Goal: Information Seeking & Learning: Check status

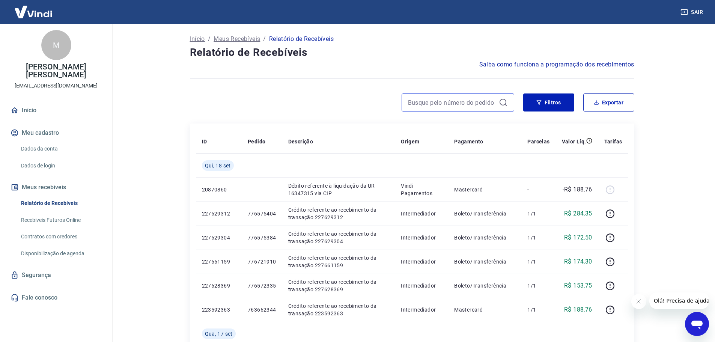
click at [434, 104] on input at bounding box center [452, 102] width 88 height 11
paste input "721831965"
click at [504, 101] on icon at bounding box center [503, 102] width 9 height 9
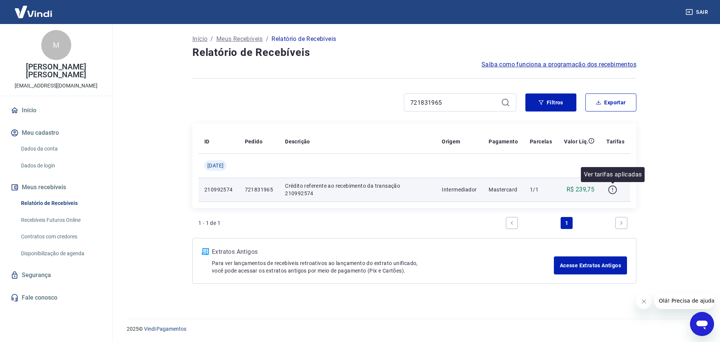
click at [615, 192] on icon "button" at bounding box center [612, 189] width 9 height 9
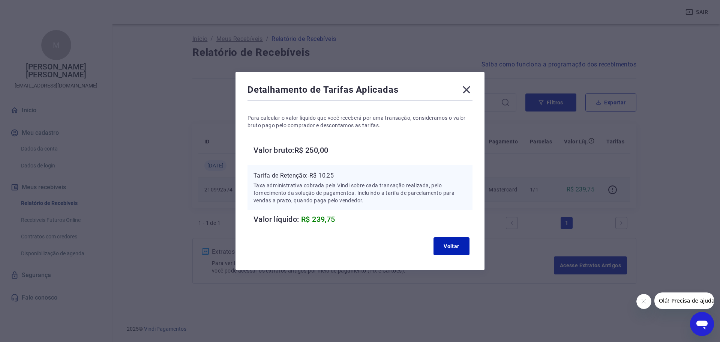
click at [468, 89] on icon at bounding box center [466, 89] width 7 height 7
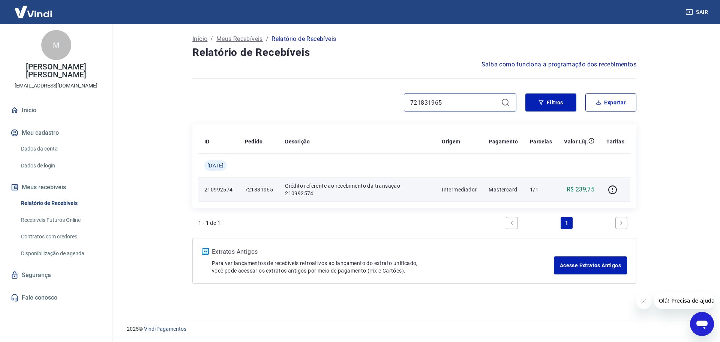
drag, startPoint x: 428, startPoint y: 102, endPoint x: 393, endPoint y: 100, distance: 35.3
click at [399, 100] on div "721831965" at bounding box center [355, 102] width 324 height 18
paste input "36689613"
type input "736689613"
click at [509, 105] on icon at bounding box center [505, 102] width 9 height 9
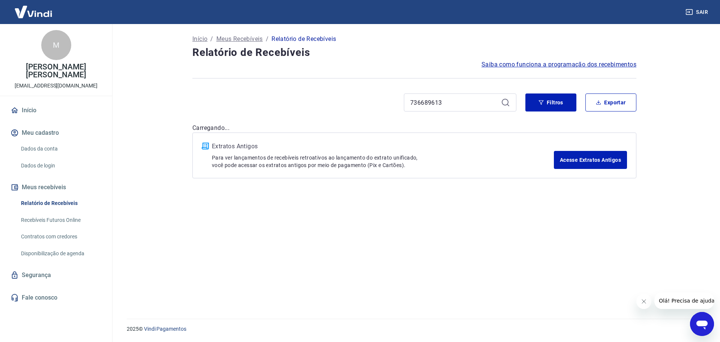
click at [505, 101] on icon at bounding box center [505, 102] width 9 height 9
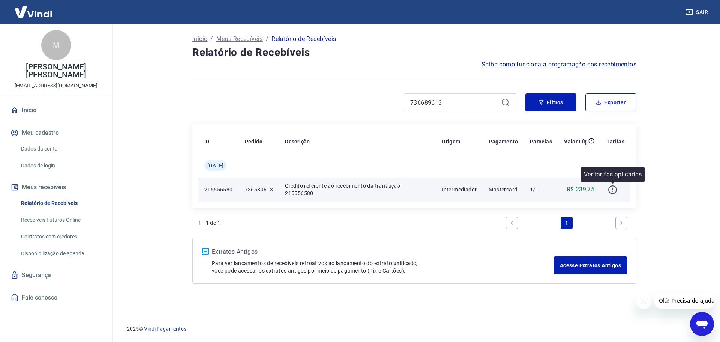
click at [609, 187] on icon "button" at bounding box center [612, 189] width 9 height 9
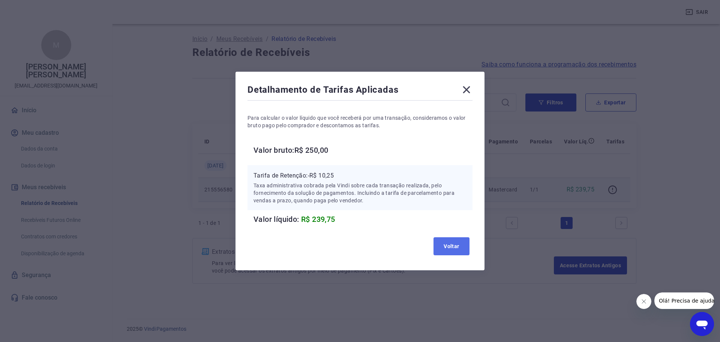
click at [450, 247] on button "Voltar" at bounding box center [452, 246] width 36 height 18
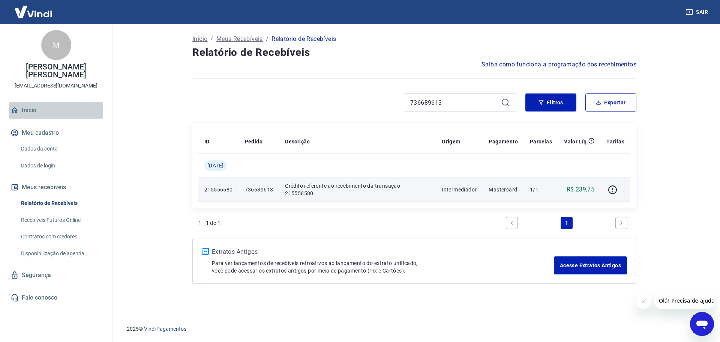
click at [31, 102] on link "Início" at bounding box center [56, 110] width 94 height 17
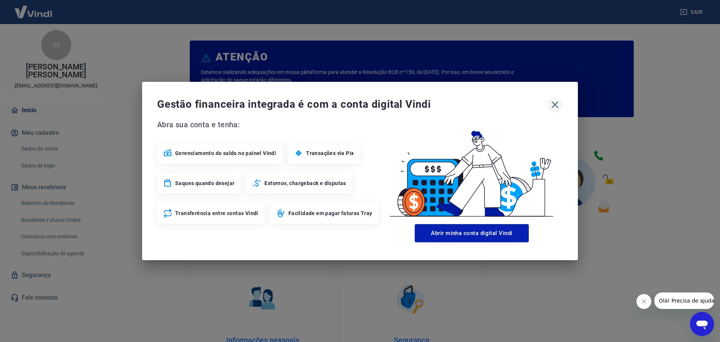
click at [560, 102] on icon "button" at bounding box center [555, 105] width 12 height 12
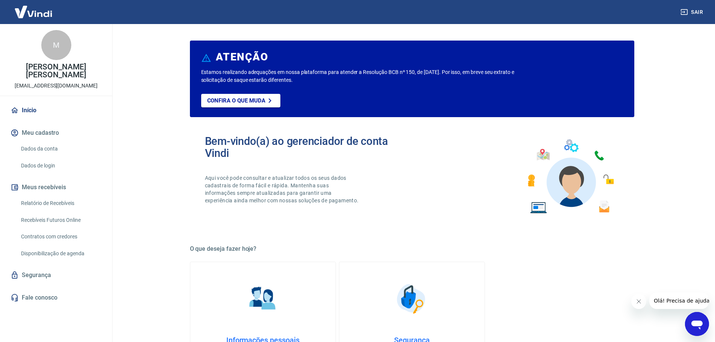
click at [56, 82] on p "[EMAIL_ADDRESS][DOMAIN_NAME]" at bounding box center [56, 86] width 83 height 8
click at [59, 48] on div "M" at bounding box center [56, 45] width 30 height 30
click at [44, 12] on img at bounding box center [33, 11] width 49 height 23
click at [31, 102] on link "Início" at bounding box center [56, 110] width 94 height 17
click at [45, 141] on link "Dados da conta" at bounding box center [60, 148] width 85 height 15
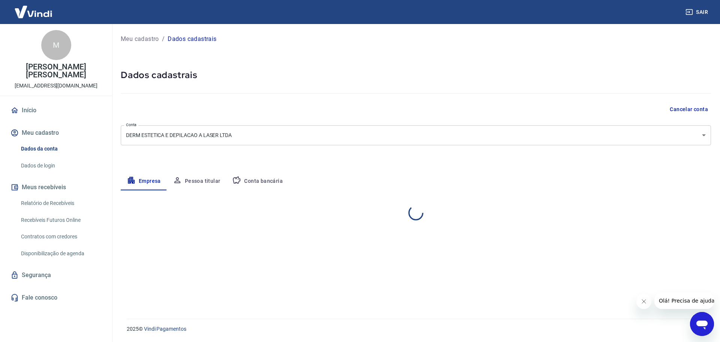
select select "SC"
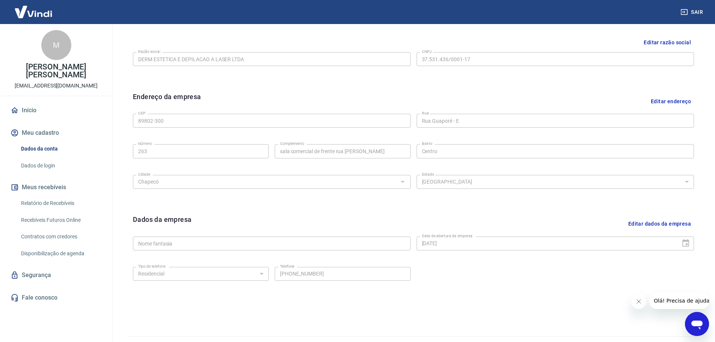
scroll to position [188, 0]
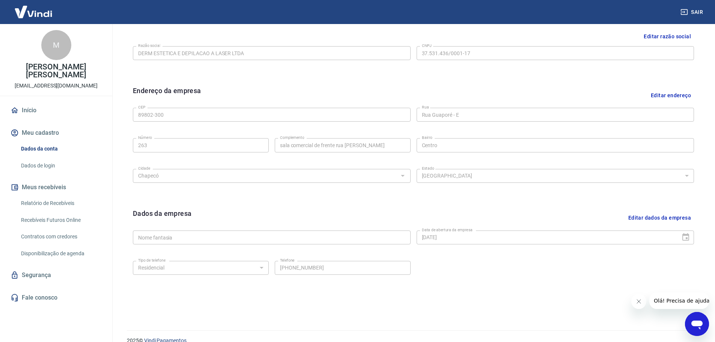
click at [71, 196] on link "Relatório de Recebíveis" at bounding box center [60, 203] width 85 height 15
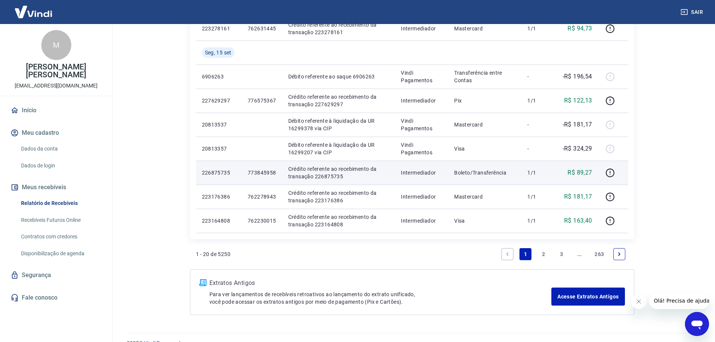
scroll to position [511, 0]
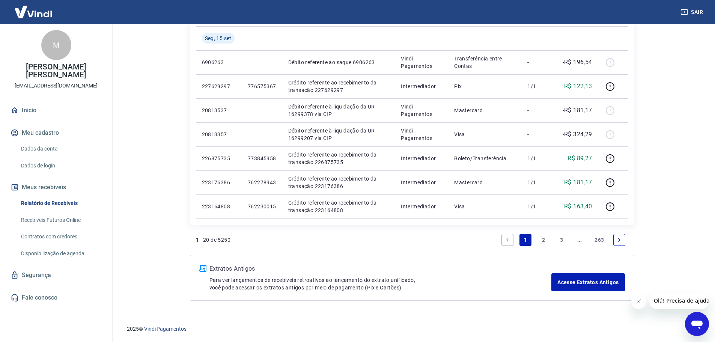
click at [540, 238] on link "2" at bounding box center [543, 240] width 12 height 12
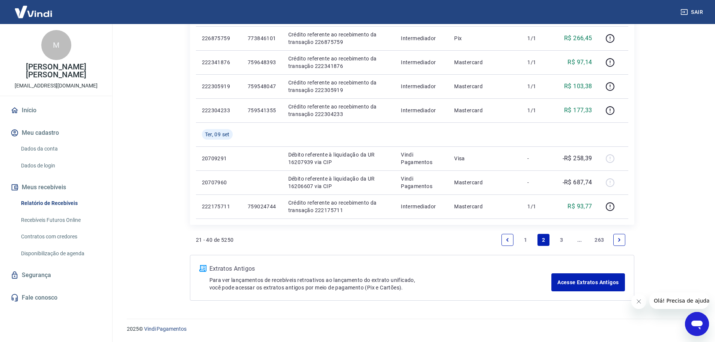
scroll to position [447, 0]
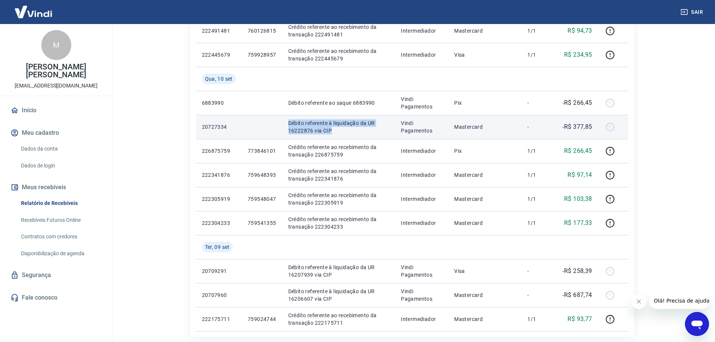
drag, startPoint x: 339, startPoint y: 132, endPoint x: 285, endPoint y: 117, distance: 56.5
click at [285, 117] on td "Débito referente à liquidação da UR 16222876 via CIP" at bounding box center [338, 127] width 113 height 24
copy p "Débito referente à liquidação da UR 16222876 via CIP"
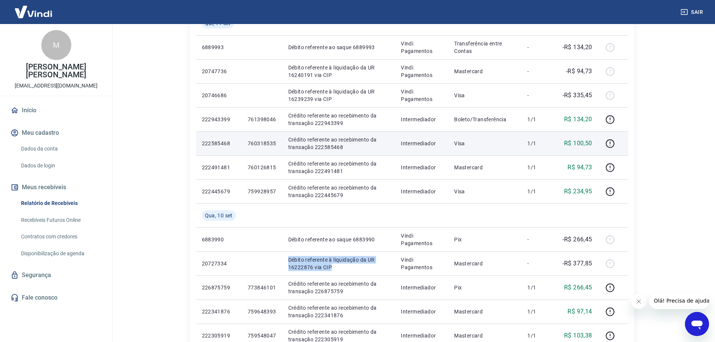
scroll to position [297, 0]
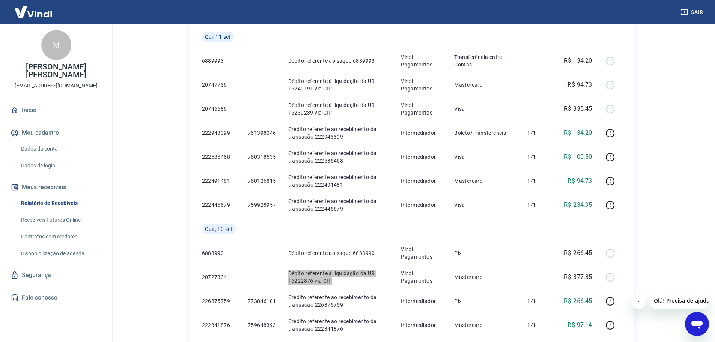
click at [699, 326] on icon "Abrir janela de mensagens" at bounding box center [696, 324] width 11 height 9
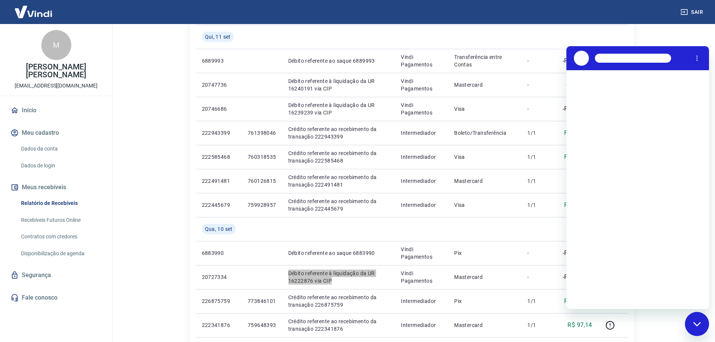
scroll to position [0, 0]
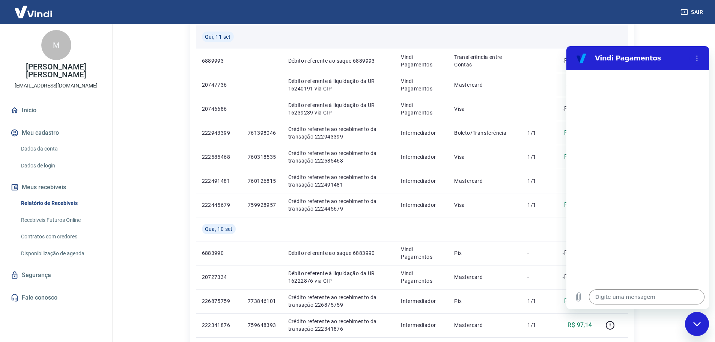
click at [559, 35] on td at bounding box center [577, 37] width 42 height 24
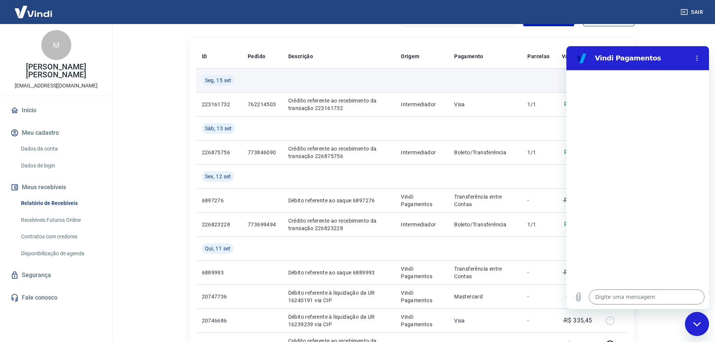
scroll to position [72, 0]
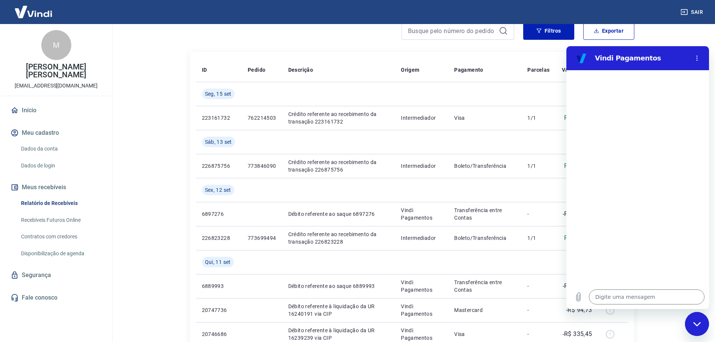
click at [700, 316] on div "Fechar janela de mensagens" at bounding box center [697, 324] width 23 height 23
type textarea "x"
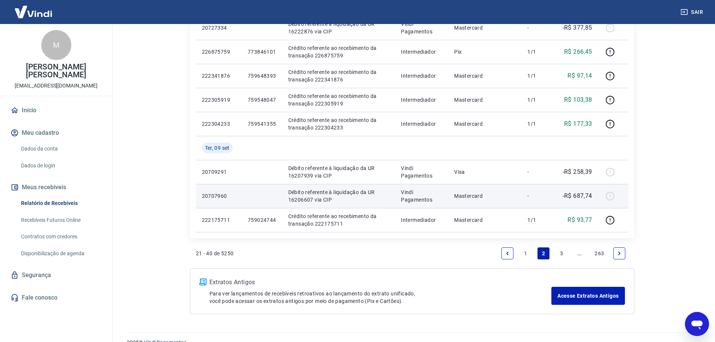
scroll to position [560, 0]
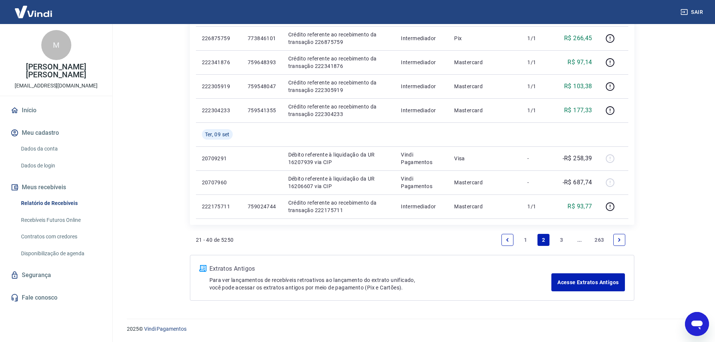
click at [559, 239] on link "3" at bounding box center [561, 240] width 12 height 12
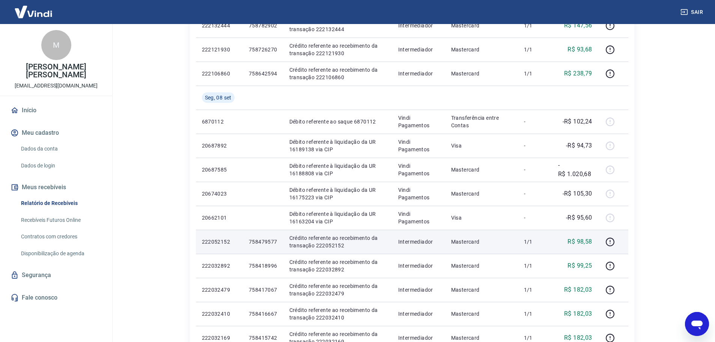
scroll to position [225, 0]
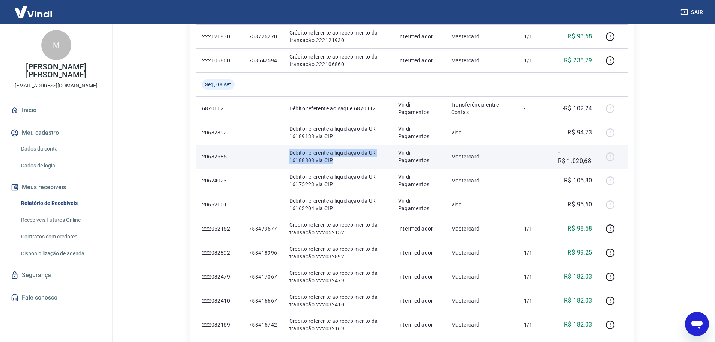
drag, startPoint x: 344, startPoint y: 161, endPoint x: 287, endPoint y: 153, distance: 57.5
click at [287, 153] on td "Débito referente à liquidação da UR 16188808 via CIP" at bounding box center [337, 156] width 109 height 24
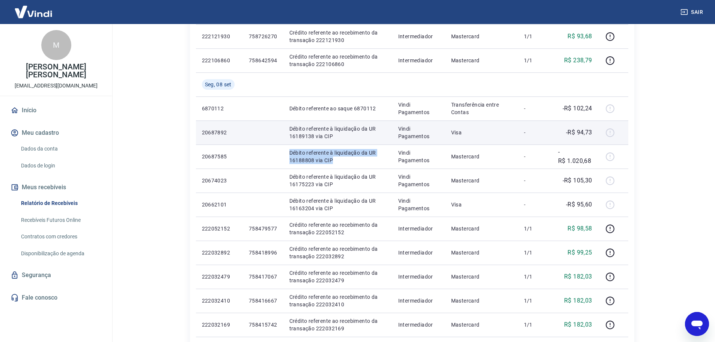
copy p "Débito referente à liquidação da UR 16188808 via CIP"
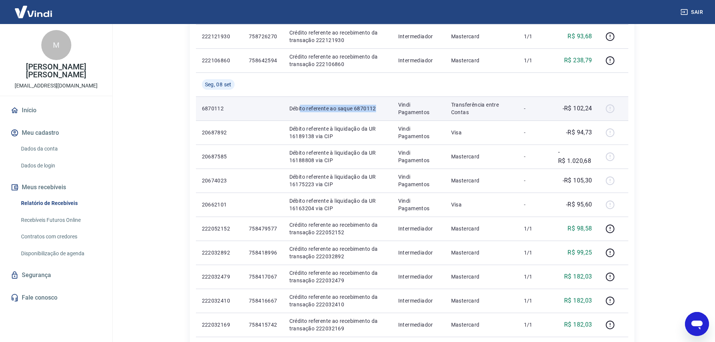
drag, startPoint x: 377, startPoint y: 107, endPoint x: 301, endPoint y: 105, distance: 76.6
click at [301, 105] on p "Débito referente ao saque 6870112" at bounding box center [337, 109] width 97 height 8
click at [294, 107] on p "Débito referente ao saque 6870112" at bounding box center [337, 109] width 97 height 8
drag, startPoint x: 286, startPoint y: 108, endPoint x: 352, endPoint y: 110, distance: 66.1
click at [352, 110] on td "Débito referente ao saque 6870112" at bounding box center [337, 108] width 109 height 24
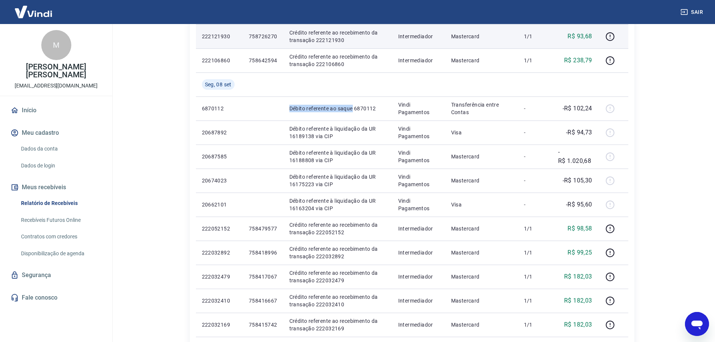
copy p "Débito referente ao saque"
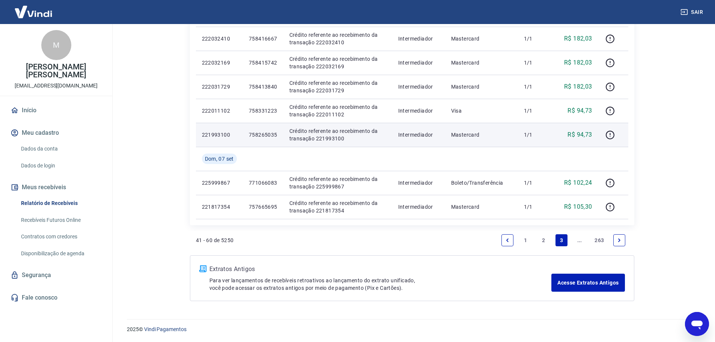
scroll to position [487, 0]
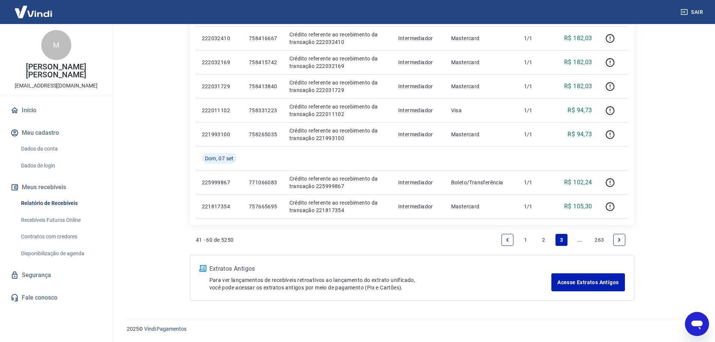
click at [526, 239] on link "1" at bounding box center [525, 240] width 12 height 12
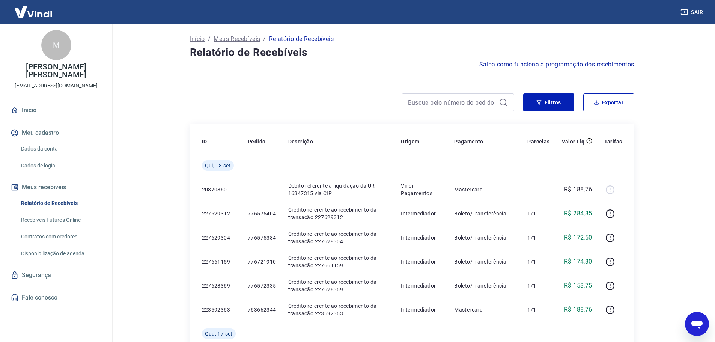
click at [37, 102] on link "Início" at bounding box center [56, 110] width 94 height 17
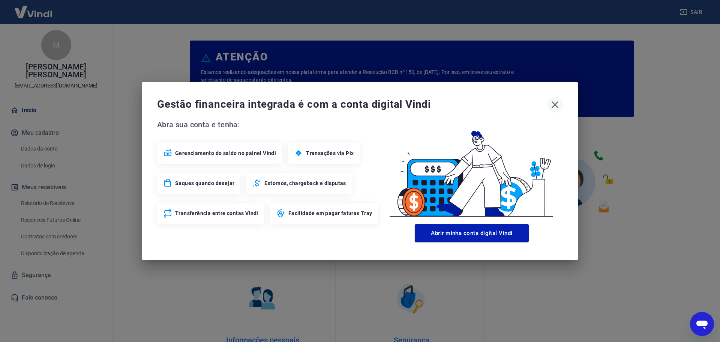
click at [557, 102] on icon "button" at bounding box center [555, 105] width 12 height 12
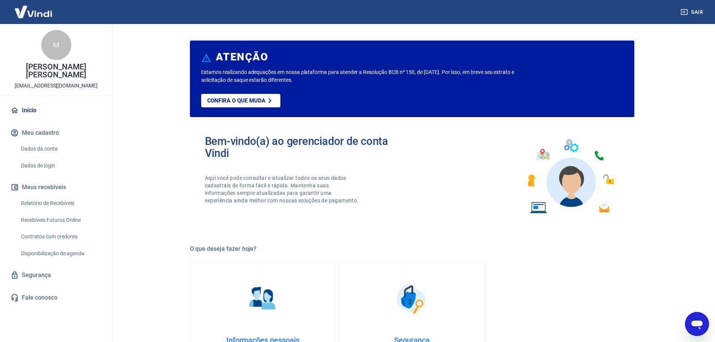
click at [46, 127] on button "Meu cadastro" at bounding box center [56, 133] width 94 height 17
click at [58, 69] on p "[PERSON_NAME] [PERSON_NAME]" at bounding box center [56, 71] width 100 height 16
click at [60, 212] on link "Recebíveis Futuros Online" at bounding box center [60, 219] width 85 height 15
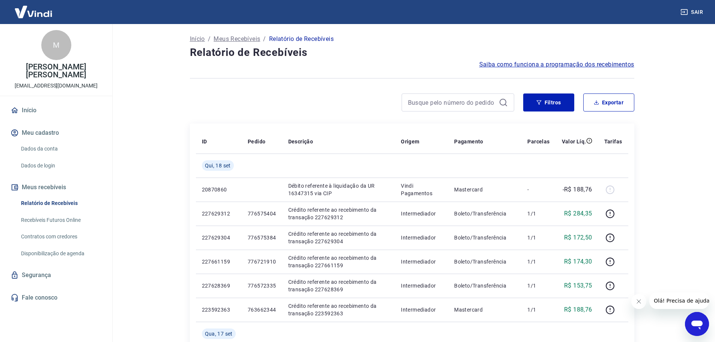
click at [472, 96] on div at bounding box center [458, 102] width 113 height 18
click at [471, 101] on input at bounding box center [452, 102] width 88 height 11
paste input "721831965"
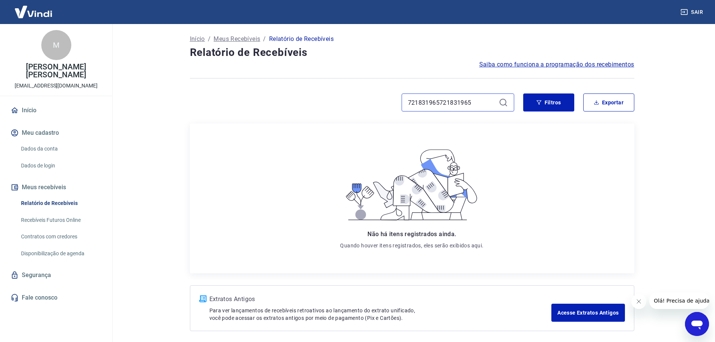
drag, startPoint x: 493, startPoint y: 102, endPoint x: 373, endPoint y: 107, distance: 120.2
click at [375, 107] on div "721831965721831965" at bounding box center [352, 102] width 324 height 18
paste input
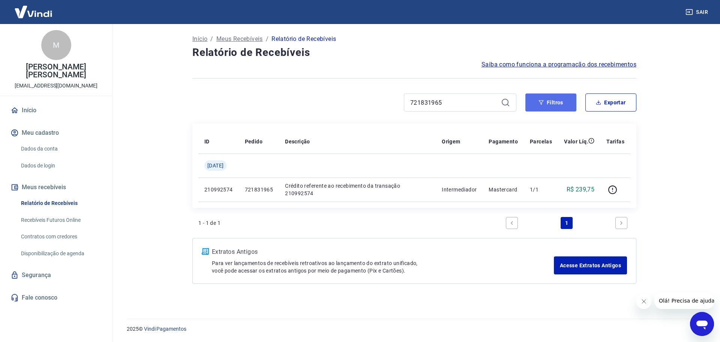
click at [537, 105] on button "Filtros" at bounding box center [551, 102] width 51 height 18
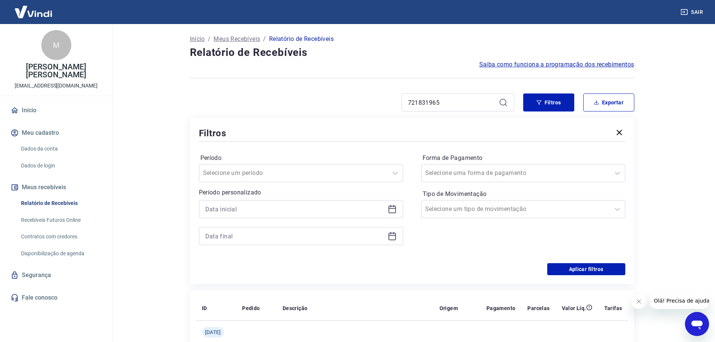
click at [396, 206] on icon at bounding box center [392, 209] width 9 height 9
click at [443, 226] on div "Forma de Pagamento Selecione uma forma de pagamento Tipo de Movimentação Seleci…" at bounding box center [523, 203] width 204 height 102
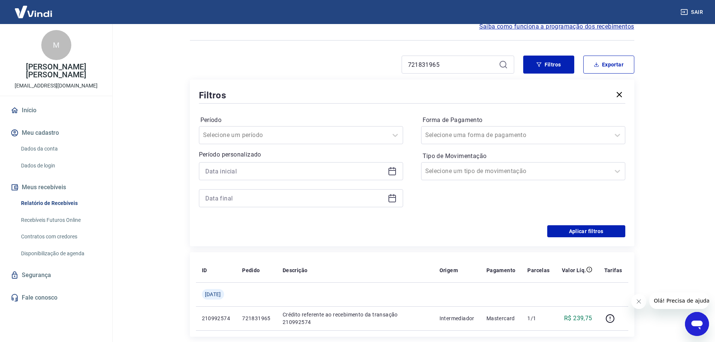
scroll to position [75, 0]
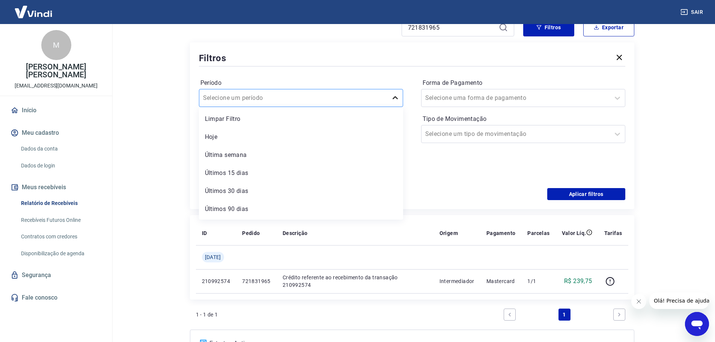
click at [399, 104] on div at bounding box center [395, 97] width 15 height 15
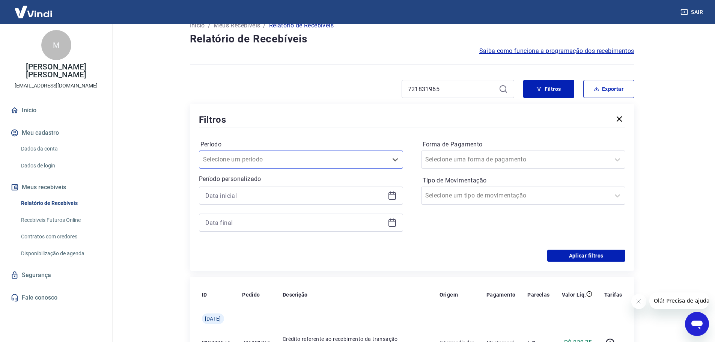
scroll to position [0, 0]
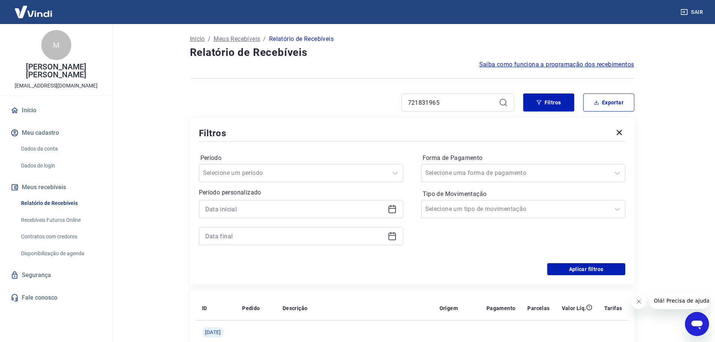
click at [505, 105] on icon at bounding box center [505, 105] width 2 height 2
click at [503, 101] on icon at bounding box center [503, 102] width 9 height 9
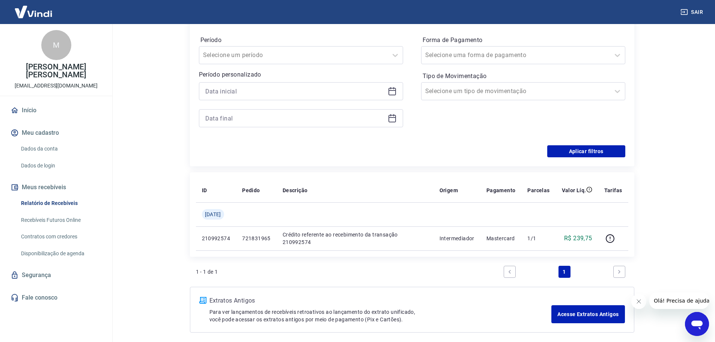
scroll to position [150, 0]
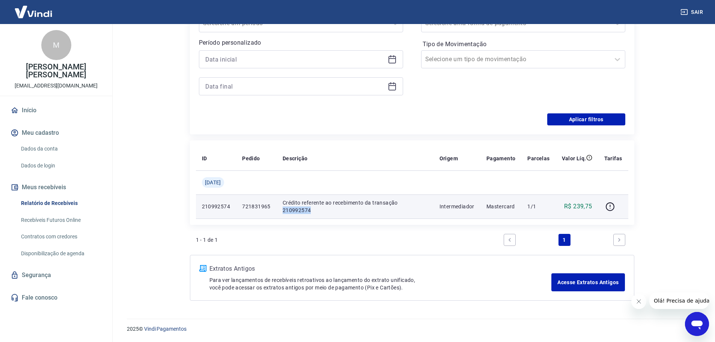
drag, startPoint x: 319, startPoint y: 208, endPoint x: 286, endPoint y: 209, distance: 32.7
click at [286, 209] on p "Crédito referente ao recebimento da transação 210992574" at bounding box center [355, 206] width 145 height 15
click at [312, 205] on p "Crédito referente ao recebimento da transação 210992574" at bounding box center [355, 206] width 145 height 15
drag, startPoint x: 317, startPoint y: 211, endPoint x: 287, endPoint y: 202, distance: 32.1
click at [287, 202] on p "Crédito referente ao recebimento da transação 210992574" at bounding box center [355, 206] width 145 height 15
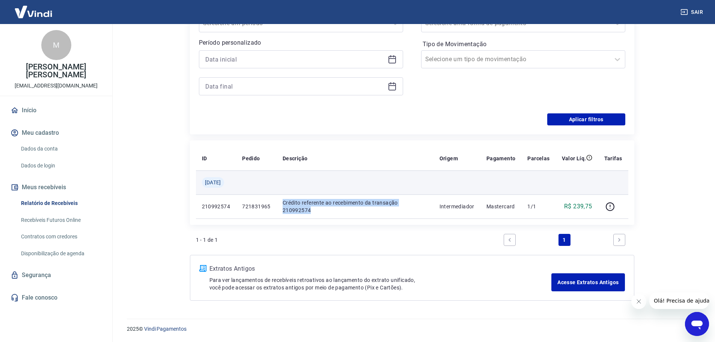
copy p "Crédito referente ao recebimento da transação 210992574"
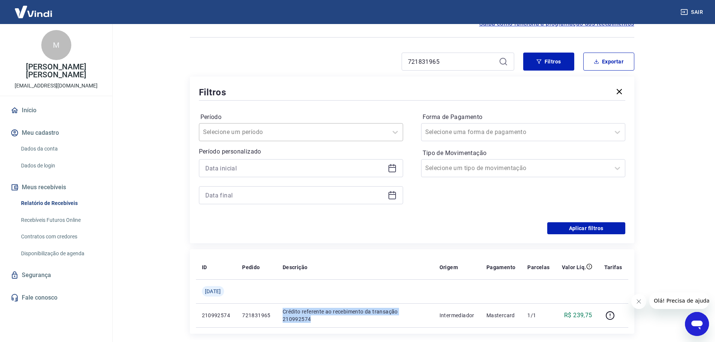
scroll to position [37, 0]
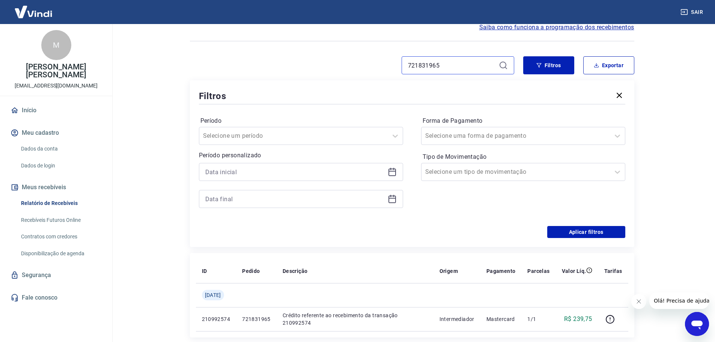
drag, startPoint x: 457, startPoint y: 61, endPoint x: 356, endPoint y: 70, distance: 101.3
click at [361, 70] on div "721831965" at bounding box center [352, 65] width 324 height 18
paste input "397016668"
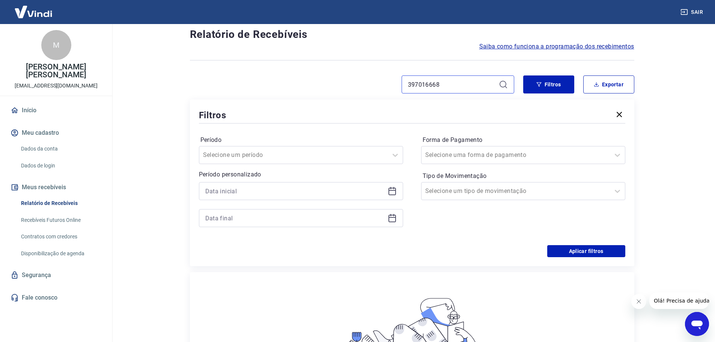
scroll to position [10, 0]
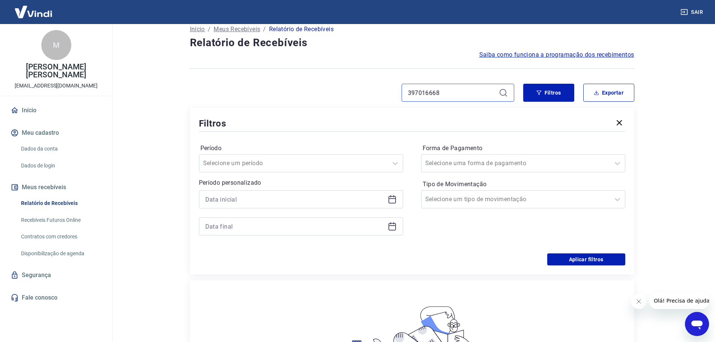
drag, startPoint x: 444, startPoint y: 91, endPoint x: 348, endPoint y: 84, distance: 95.6
click at [350, 84] on div "397016668" at bounding box center [352, 93] width 324 height 18
paste input "405860696"
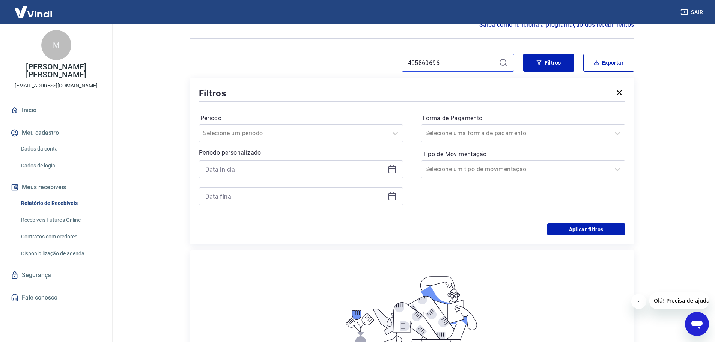
scroll to position [10, 0]
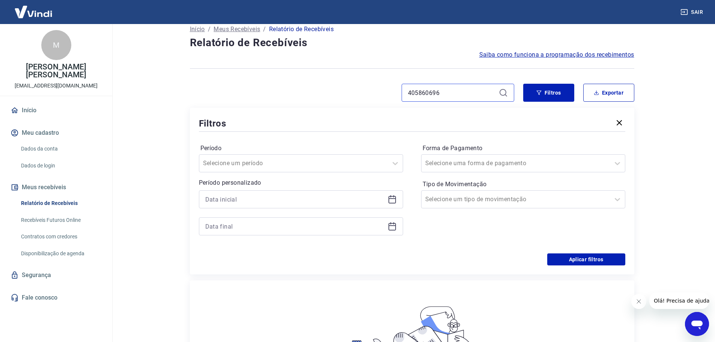
drag, startPoint x: 443, startPoint y: 96, endPoint x: 375, endPoint y: 98, distance: 68.3
click at [379, 98] on div "405860696" at bounding box center [352, 93] width 324 height 18
paste input "219969427"
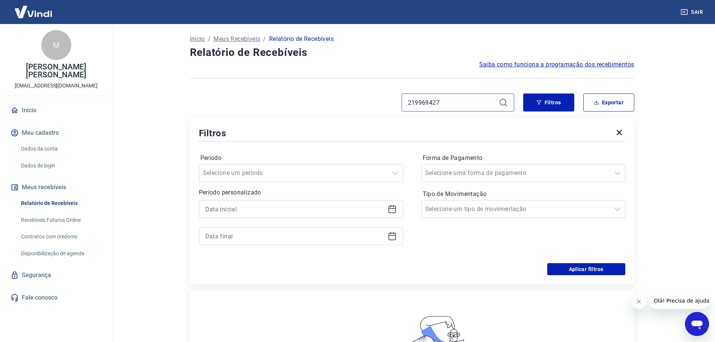
drag, startPoint x: 442, startPoint y: 104, endPoint x: 366, endPoint y: 112, distance: 76.6
click at [368, 112] on div "219969427 Filtros Exportar Filtros Período Selecione um período Período persona…" at bounding box center [412, 188] width 444 height 191
paste input "751967604"
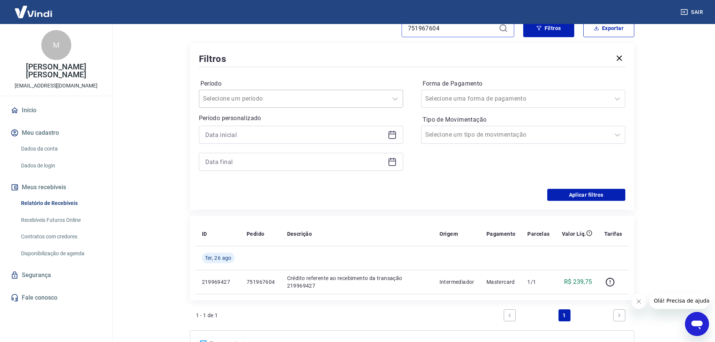
scroll to position [113, 0]
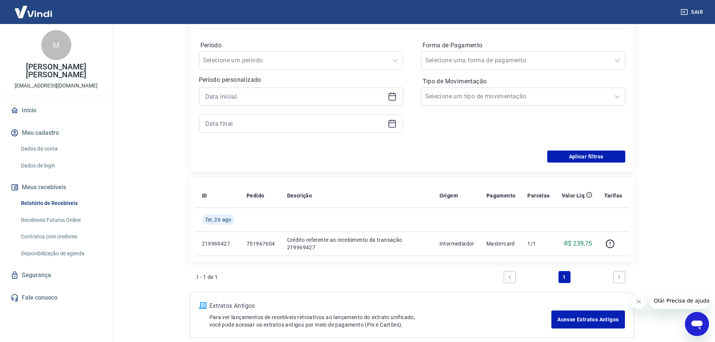
type input "751967604"
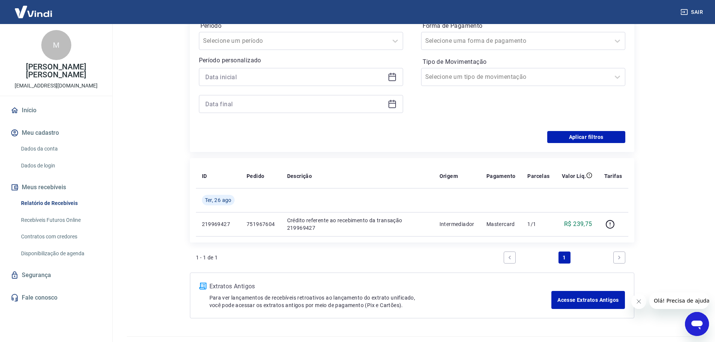
scroll to position [150, 0]
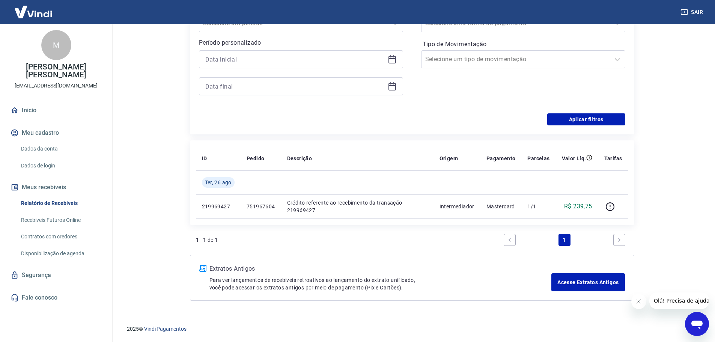
click at [285, 105] on div "Período Selecione um período Período personalizado Forma de Pagamento Selecione…" at bounding box center [412, 53] width 426 height 120
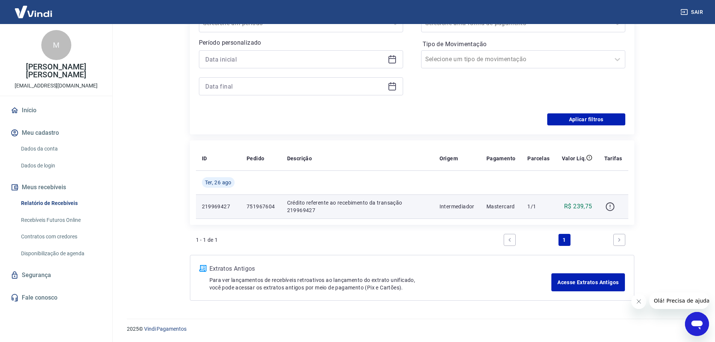
click at [608, 207] on icon "button" at bounding box center [609, 206] width 9 height 9
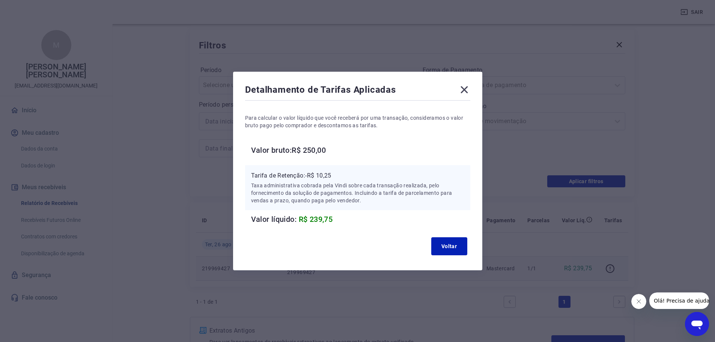
scroll to position [75, 0]
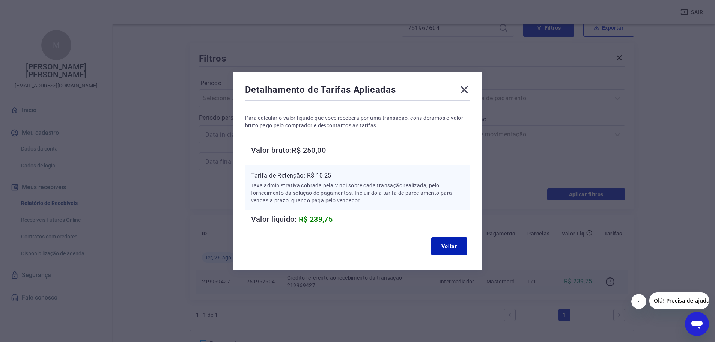
click at [466, 93] on icon at bounding box center [464, 90] width 12 height 12
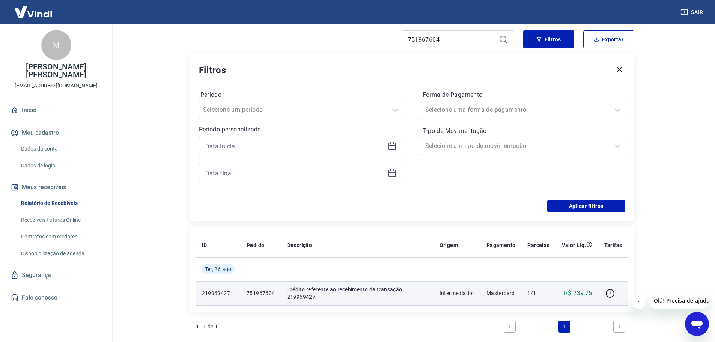
scroll to position [0, 0]
